Goal: Find specific page/section: Find specific page/section

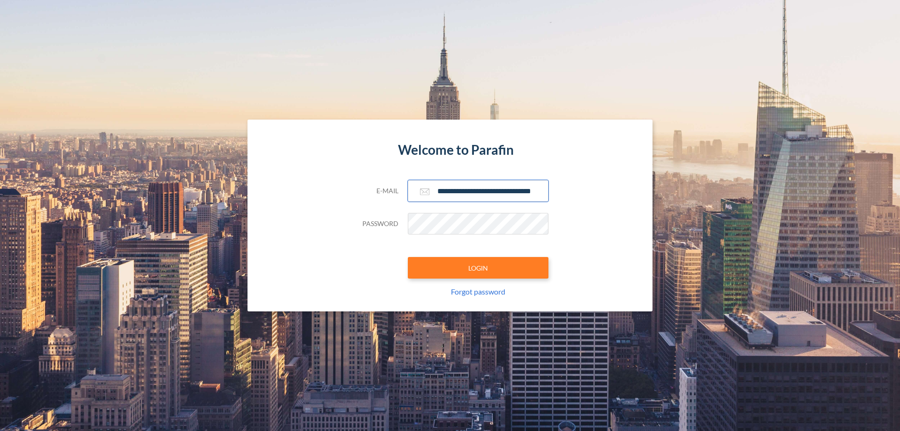
type input "**********"
click at [478, 268] on button "LOGIN" at bounding box center [478, 268] width 141 height 22
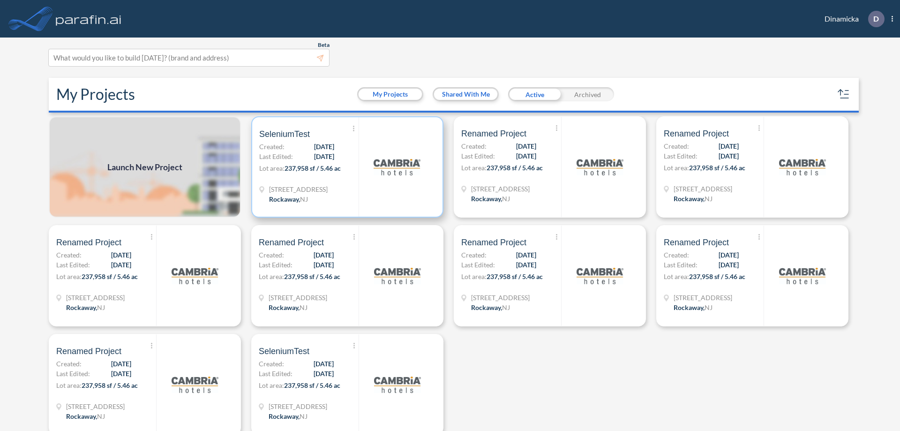
scroll to position [2, 0]
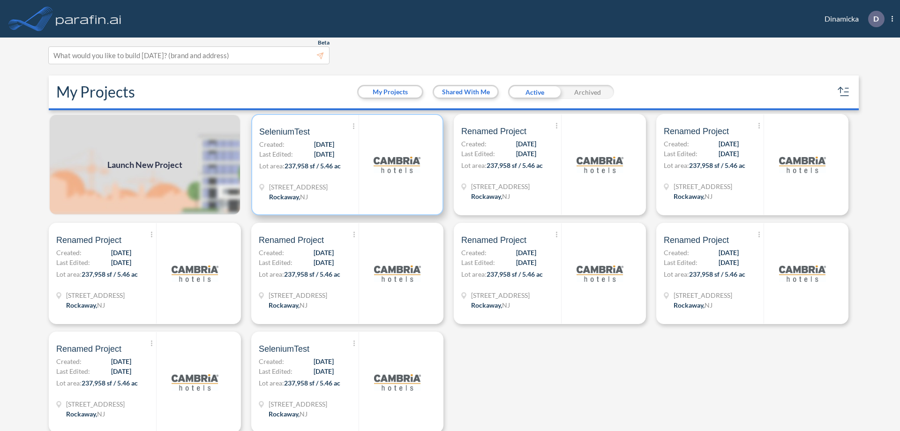
click at [346, 165] on p "Lot area: 237,958 sf / 5.46 ac" at bounding box center [308, 168] width 99 height 14
